Goal: Task Accomplishment & Management: Manage account settings

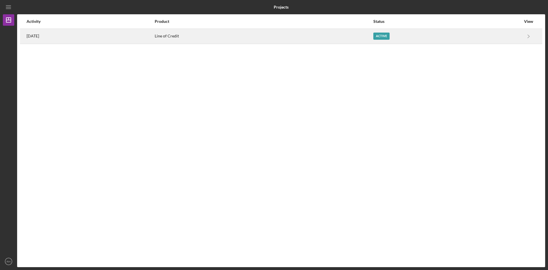
click at [40, 32] on div "[DATE]" at bounding box center [91, 36] width 128 height 14
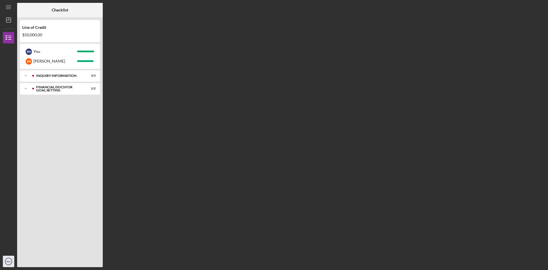
click at [7, 261] on text "RH" at bounding box center [9, 261] width 4 height 3
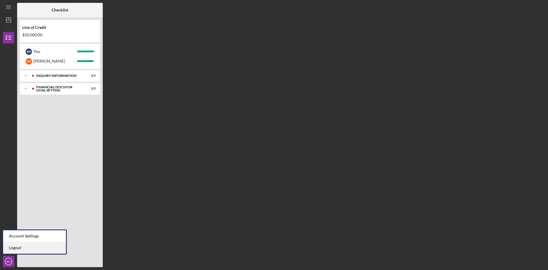
click at [14, 248] on link "Logout" at bounding box center [34, 248] width 63 height 12
